Goal: Find specific page/section: Find specific page/section

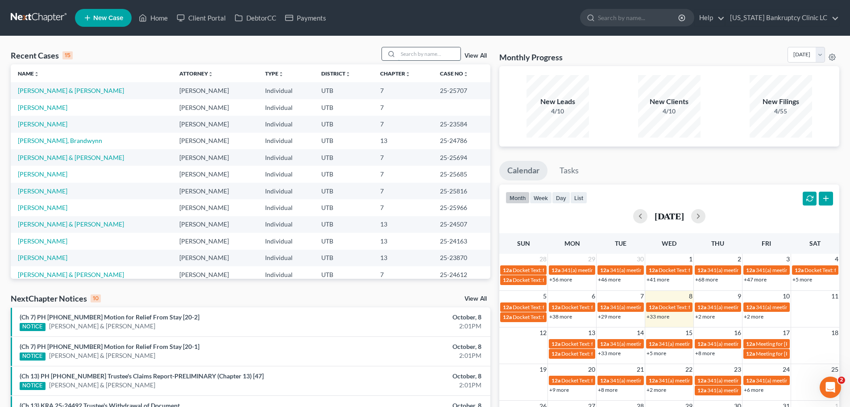
click at [421, 54] on input "search" at bounding box center [429, 53] width 62 height 13
type input "[PERSON_NAME]"
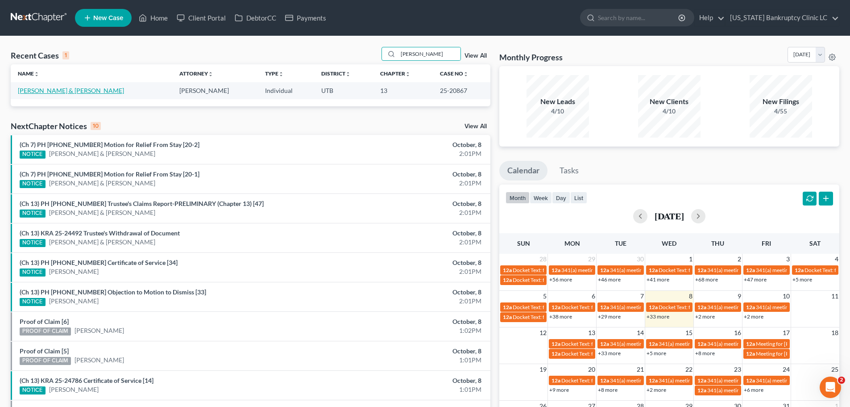
click at [51, 93] on link "[PERSON_NAME] & [PERSON_NAME]" at bounding box center [71, 91] width 106 height 8
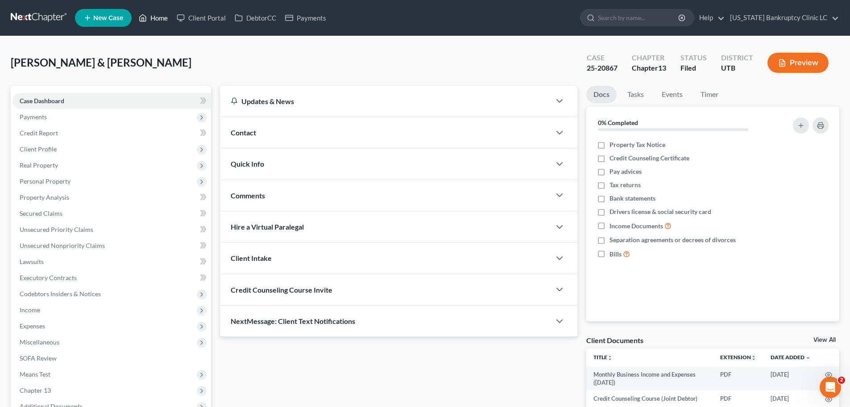
click at [157, 19] on link "Home" at bounding box center [153, 18] width 38 height 16
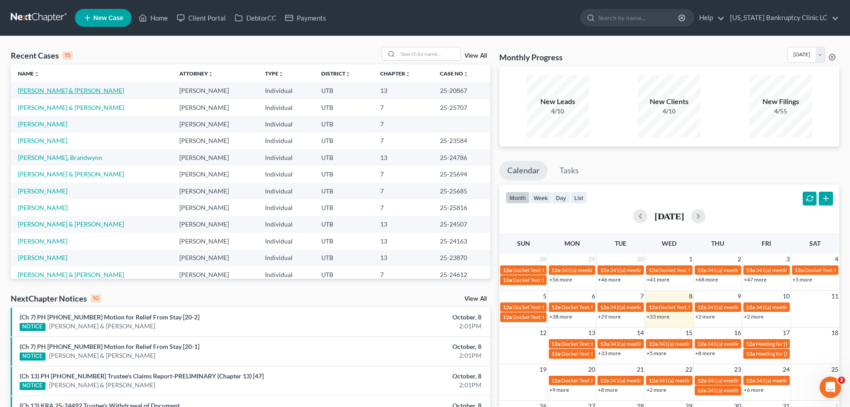
click at [65, 89] on link "[PERSON_NAME] & [PERSON_NAME]" at bounding box center [71, 91] width 106 height 8
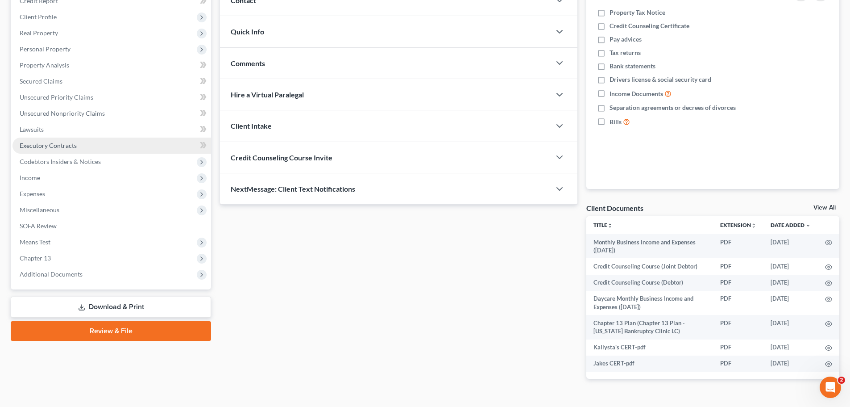
scroll to position [134, 0]
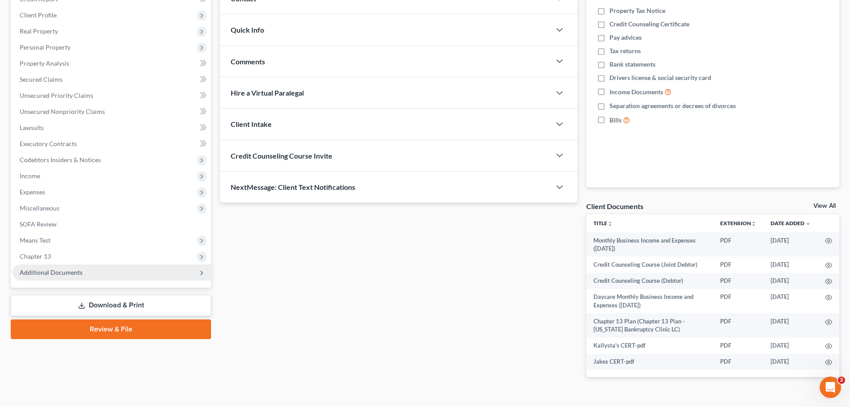
click at [78, 272] on span "Additional Documents" at bounding box center [51, 272] width 63 height 8
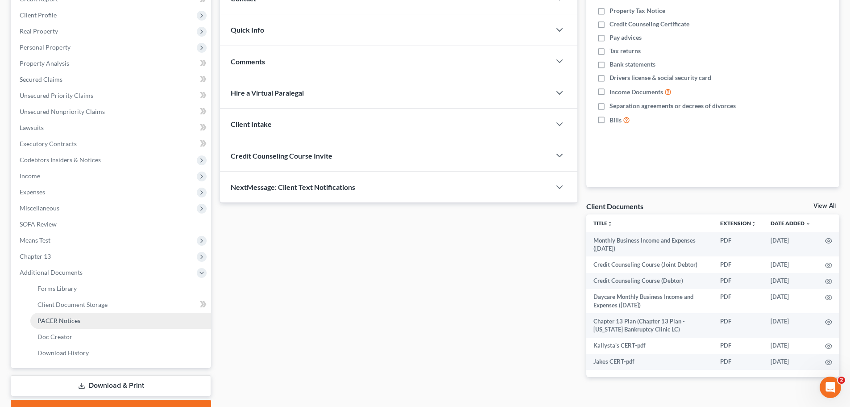
click at [82, 319] on link "PACER Notices" at bounding box center [120, 320] width 181 height 16
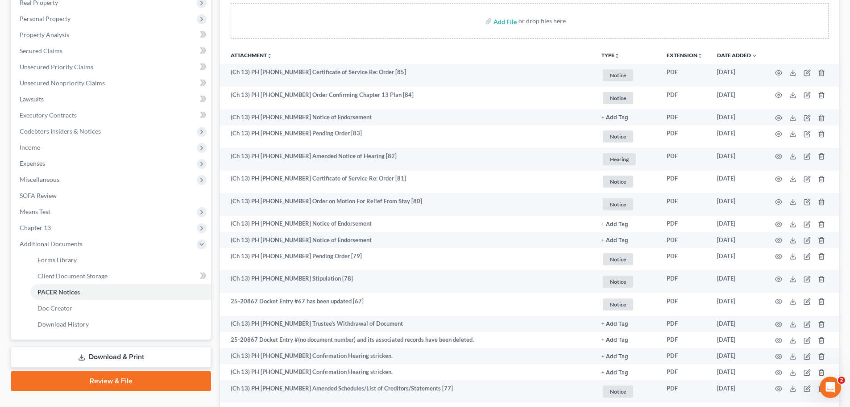
scroll to position [179, 0]
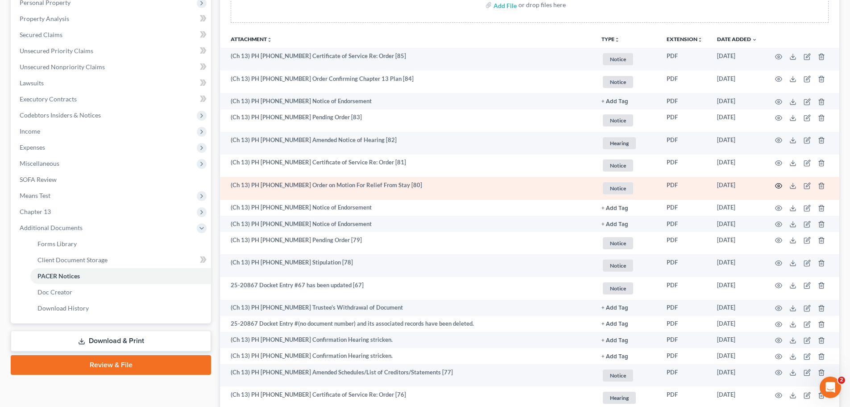
click at [778, 184] on icon "button" at bounding box center [778, 185] width 7 height 7
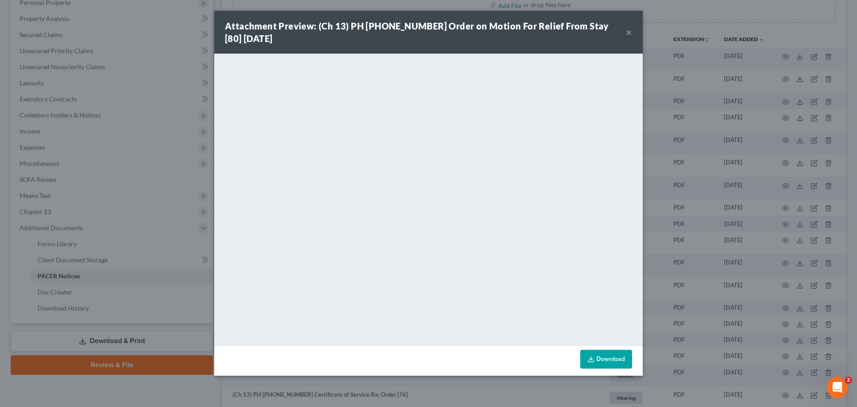
click at [629, 30] on button "×" at bounding box center [629, 32] width 6 height 11
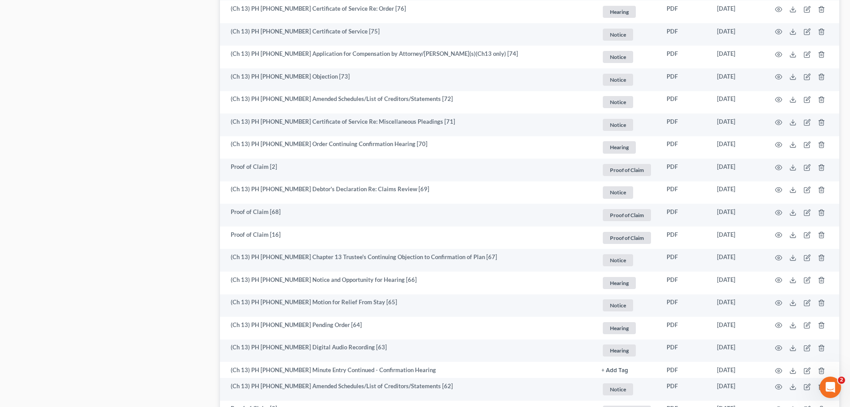
scroll to position [580, 0]
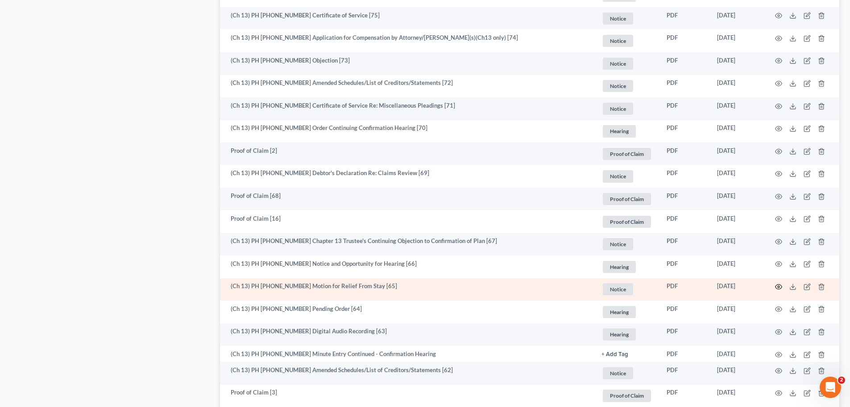
click at [779, 286] on icon "button" at bounding box center [778, 286] width 7 height 7
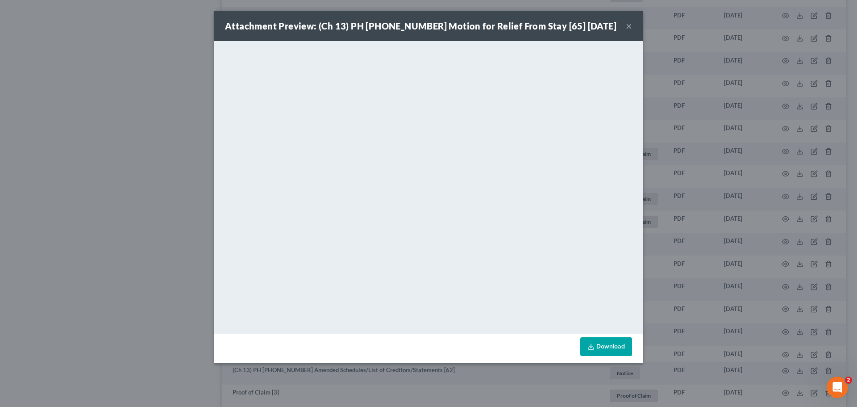
click at [628, 25] on button "×" at bounding box center [629, 26] width 6 height 11
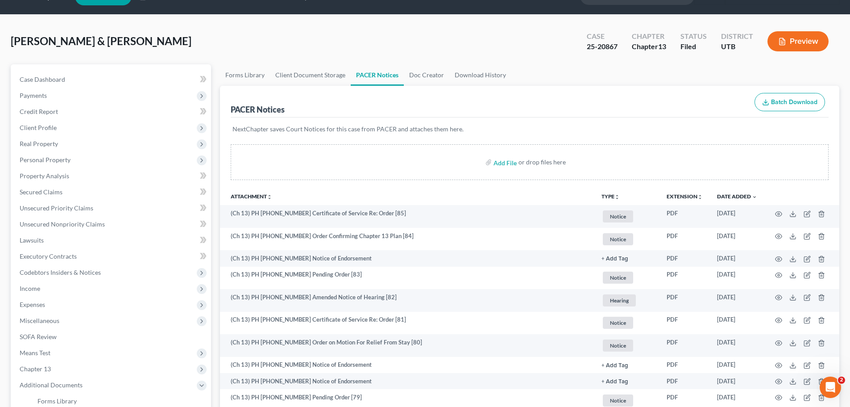
scroll to position [0, 0]
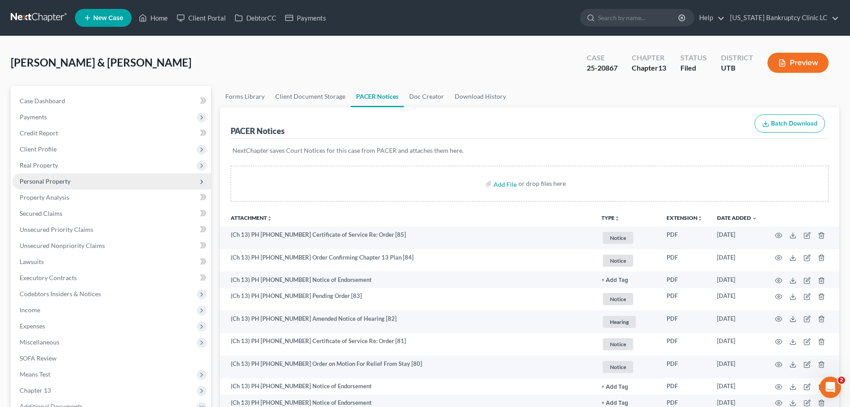
click at [94, 181] on span "Personal Property" at bounding box center [111, 181] width 199 height 16
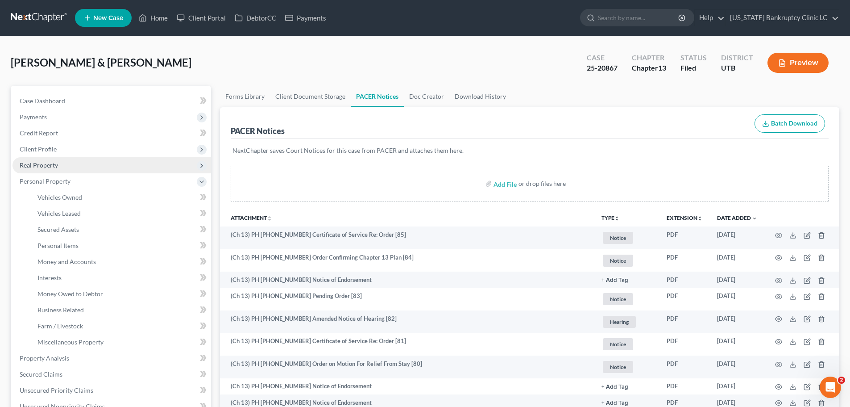
click at [75, 167] on span "Real Property" at bounding box center [111, 165] width 199 height 16
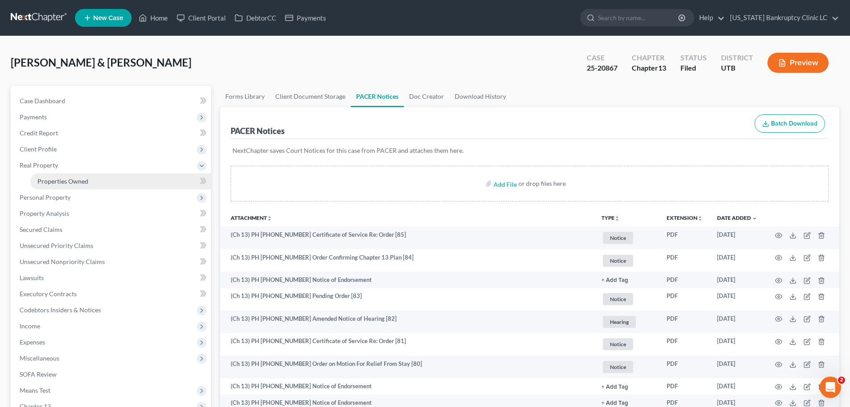
click at [71, 180] on span "Properties Owned" at bounding box center [62, 181] width 51 height 8
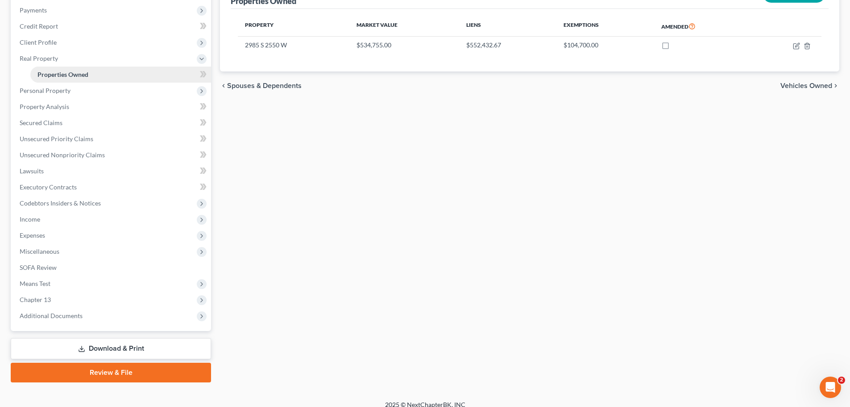
scroll to position [116, 0]
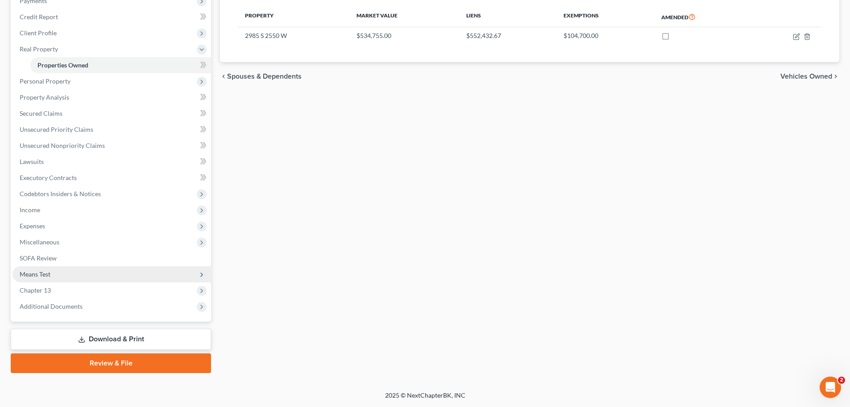
click at [91, 275] on span "Means Test" at bounding box center [111, 274] width 199 height 16
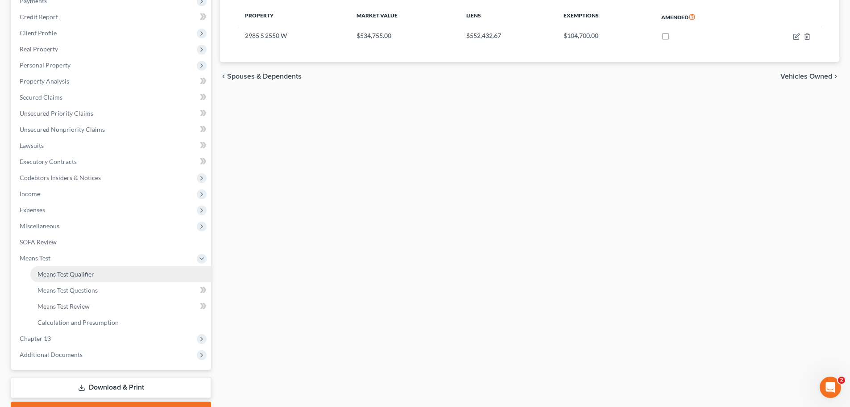
click at [97, 276] on link "Means Test Qualifier" at bounding box center [120, 274] width 181 height 16
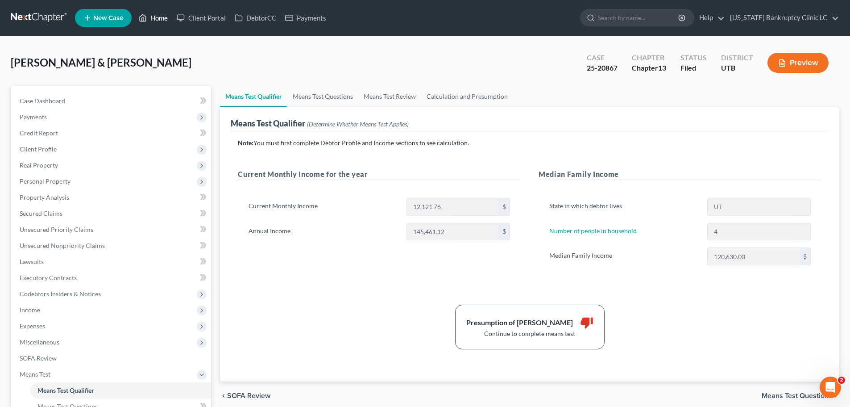
click at [151, 19] on link "Home" at bounding box center [153, 18] width 38 height 16
